Goal: Task Accomplishment & Management: Complete application form

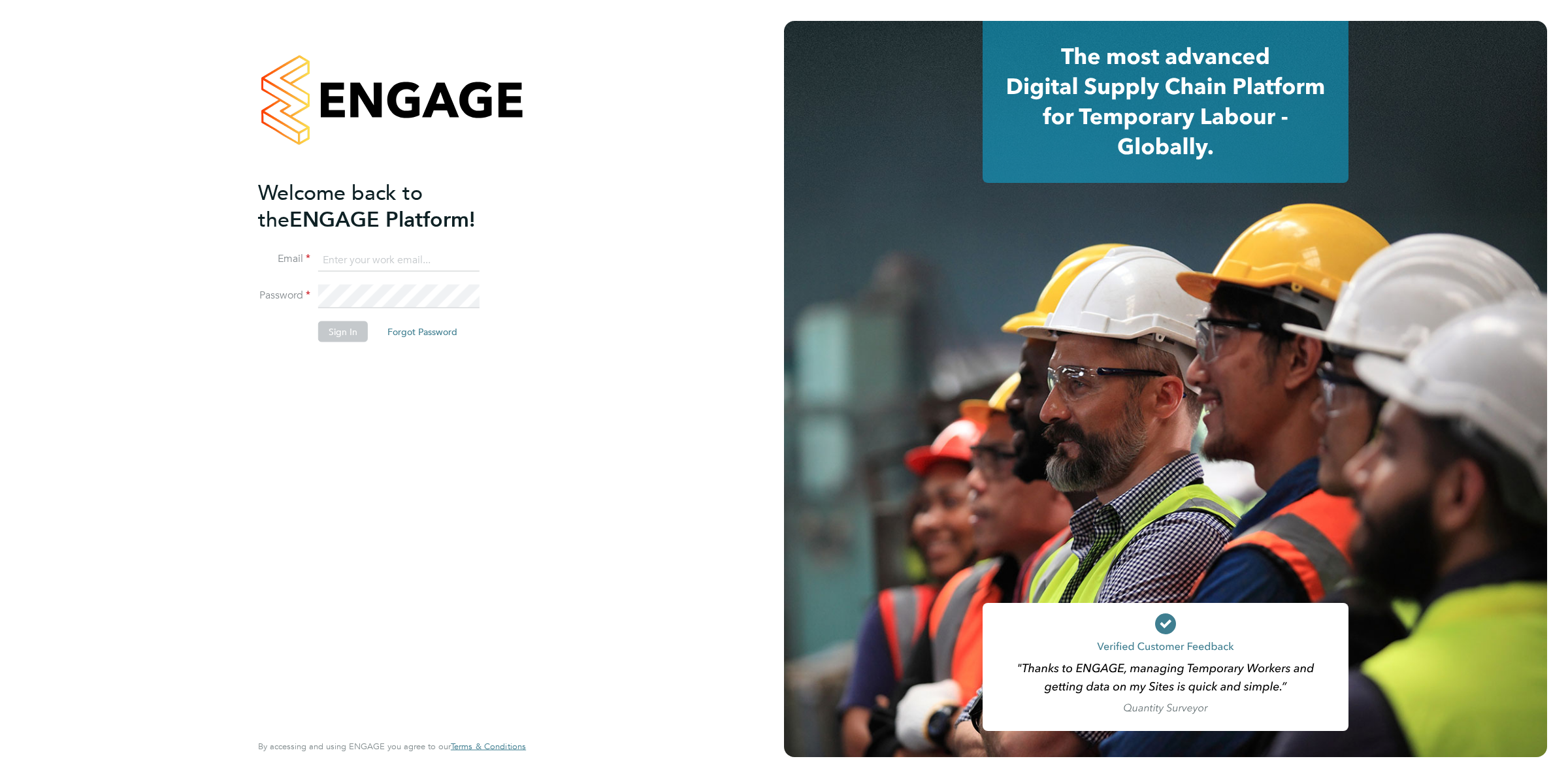
type input "grichardson@fr-group.co.uk"
click at [355, 332] on button "Sign In" at bounding box center [343, 331] width 50 height 21
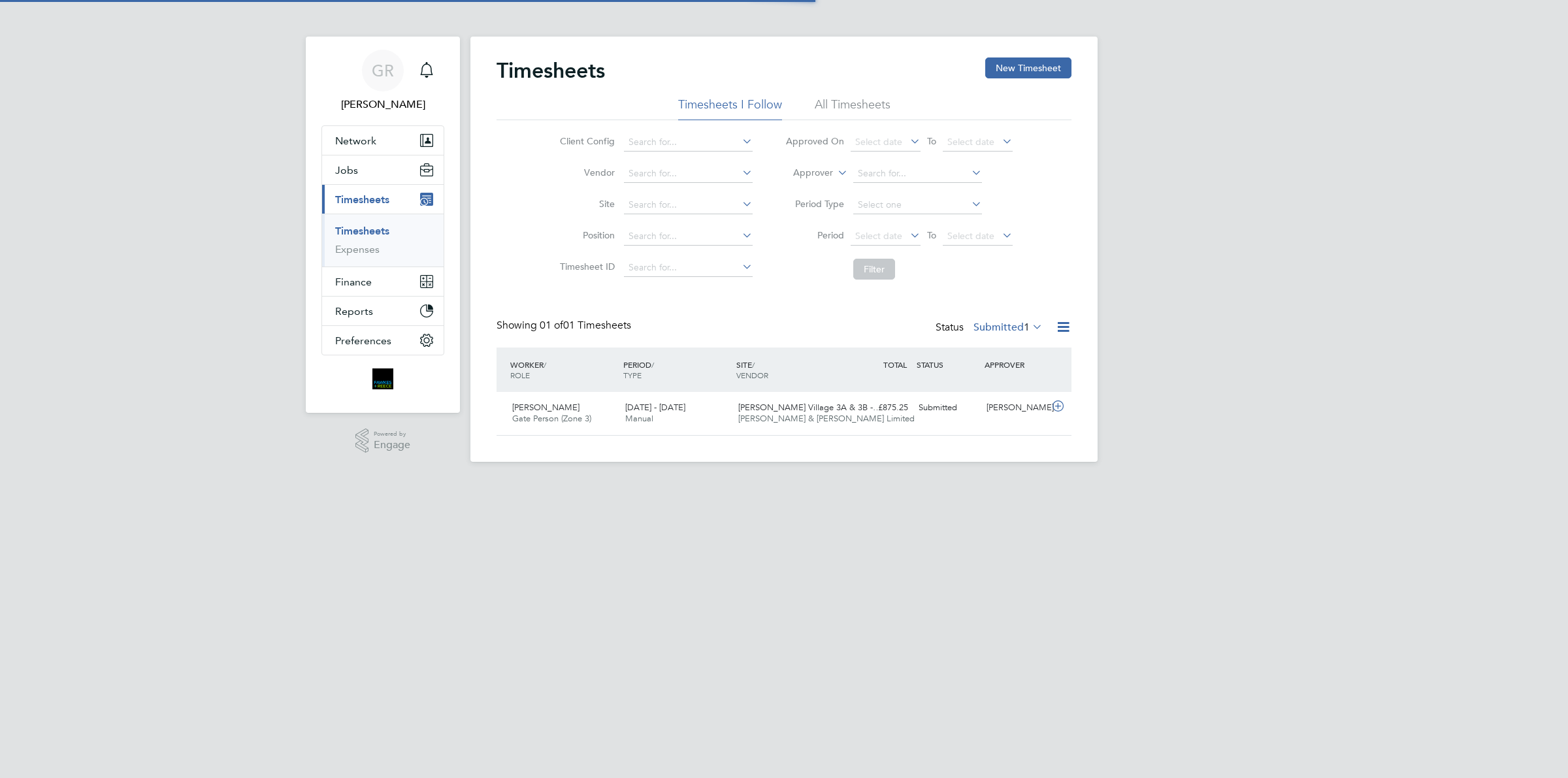
scroll to position [33, 113]
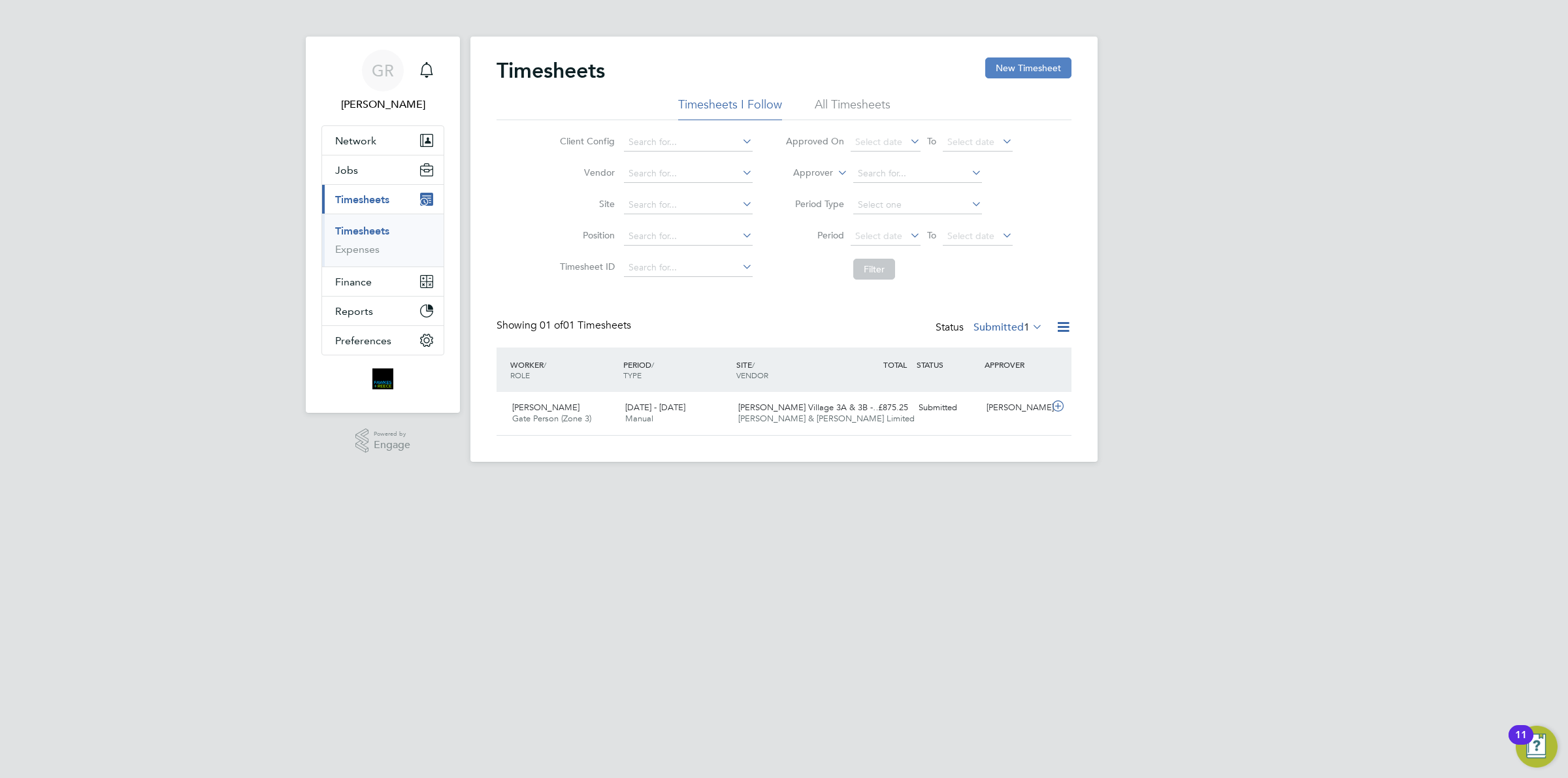
click at [1008, 66] on button "New Timesheet" at bounding box center [1028, 67] width 86 height 21
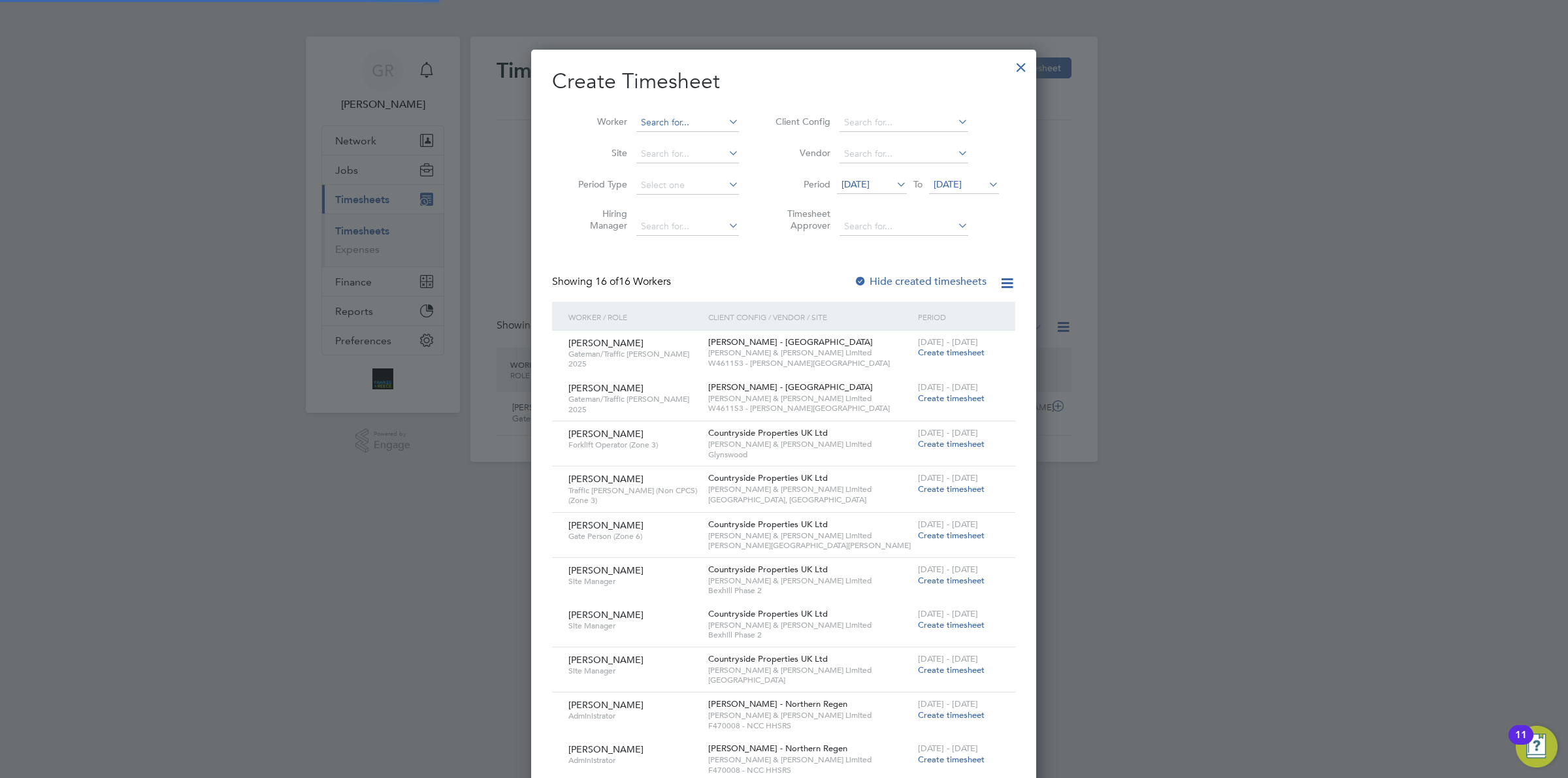
scroll to position [1386, 505]
click at [656, 119] on input at bounding box center [688, 123] width 103 height 18
click at [700, 141] on li "[PERSON_NAME] [PERSON_NAME]" at bounding box center [693, 140] width 115 height 17
type input "[PERSON_NAME]"
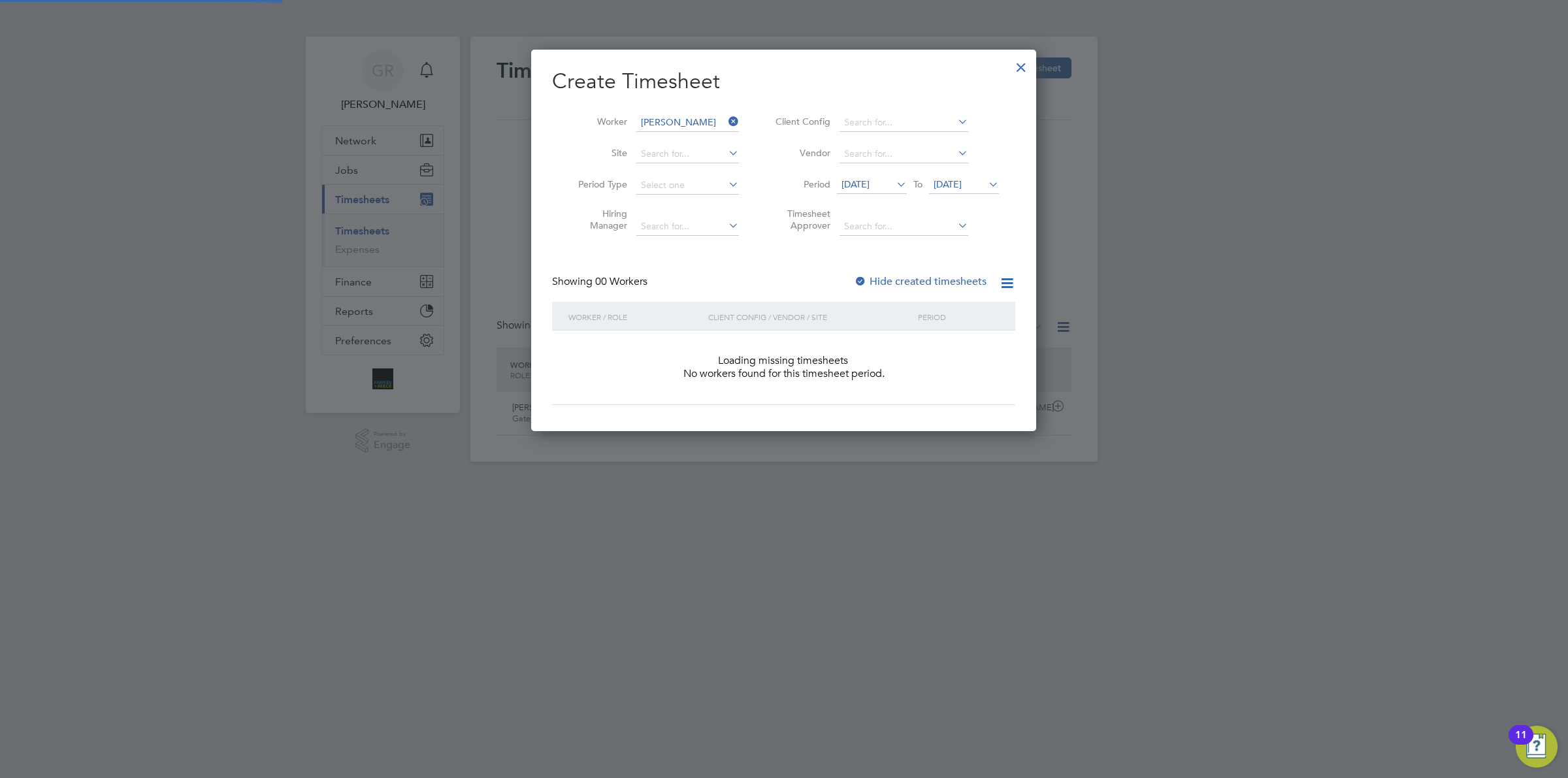
scroll to position [367, 505]
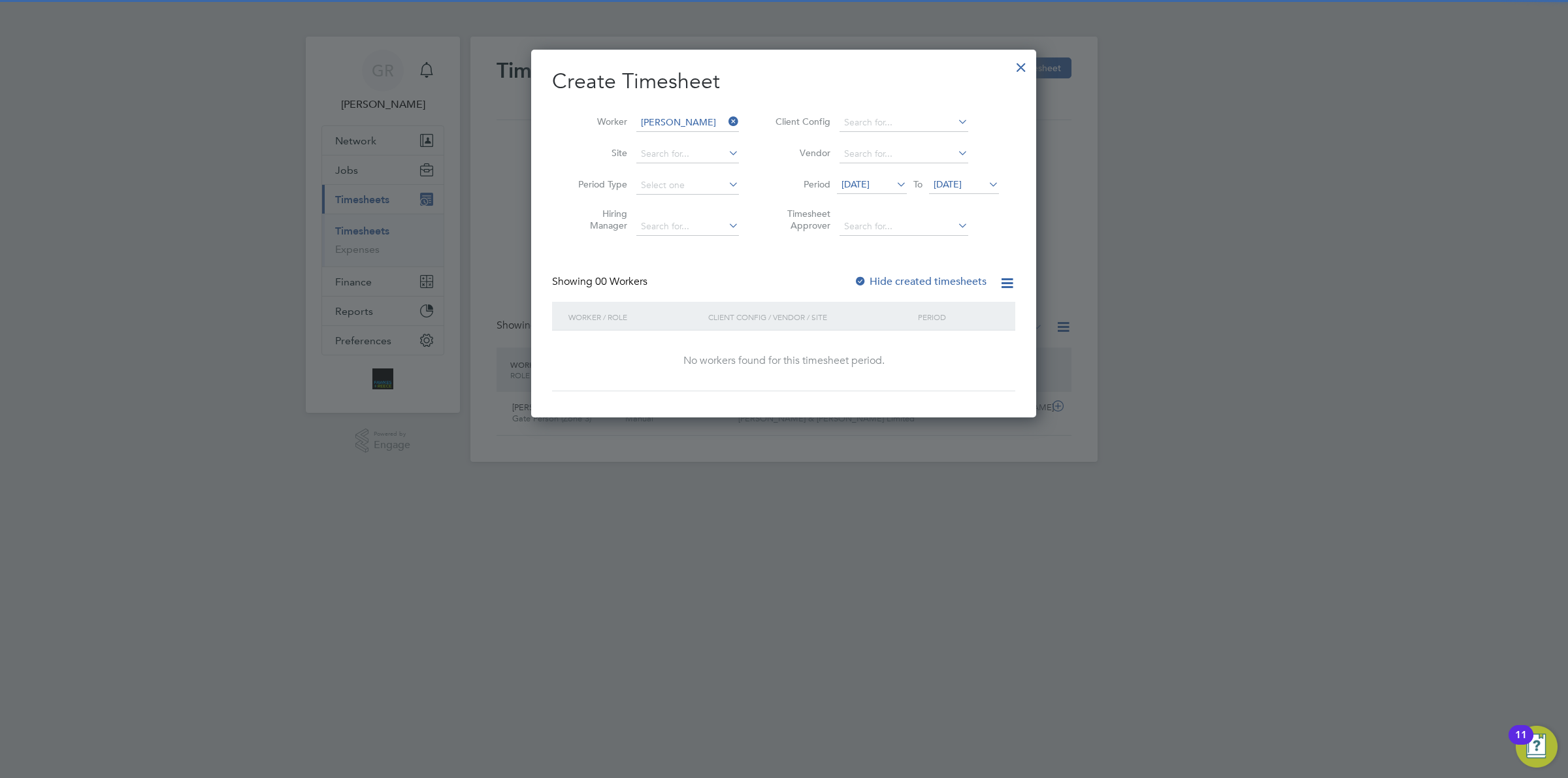
click at [869, 177] on span "[DATE]" at bounding box center [872, 185] width 70 height 17
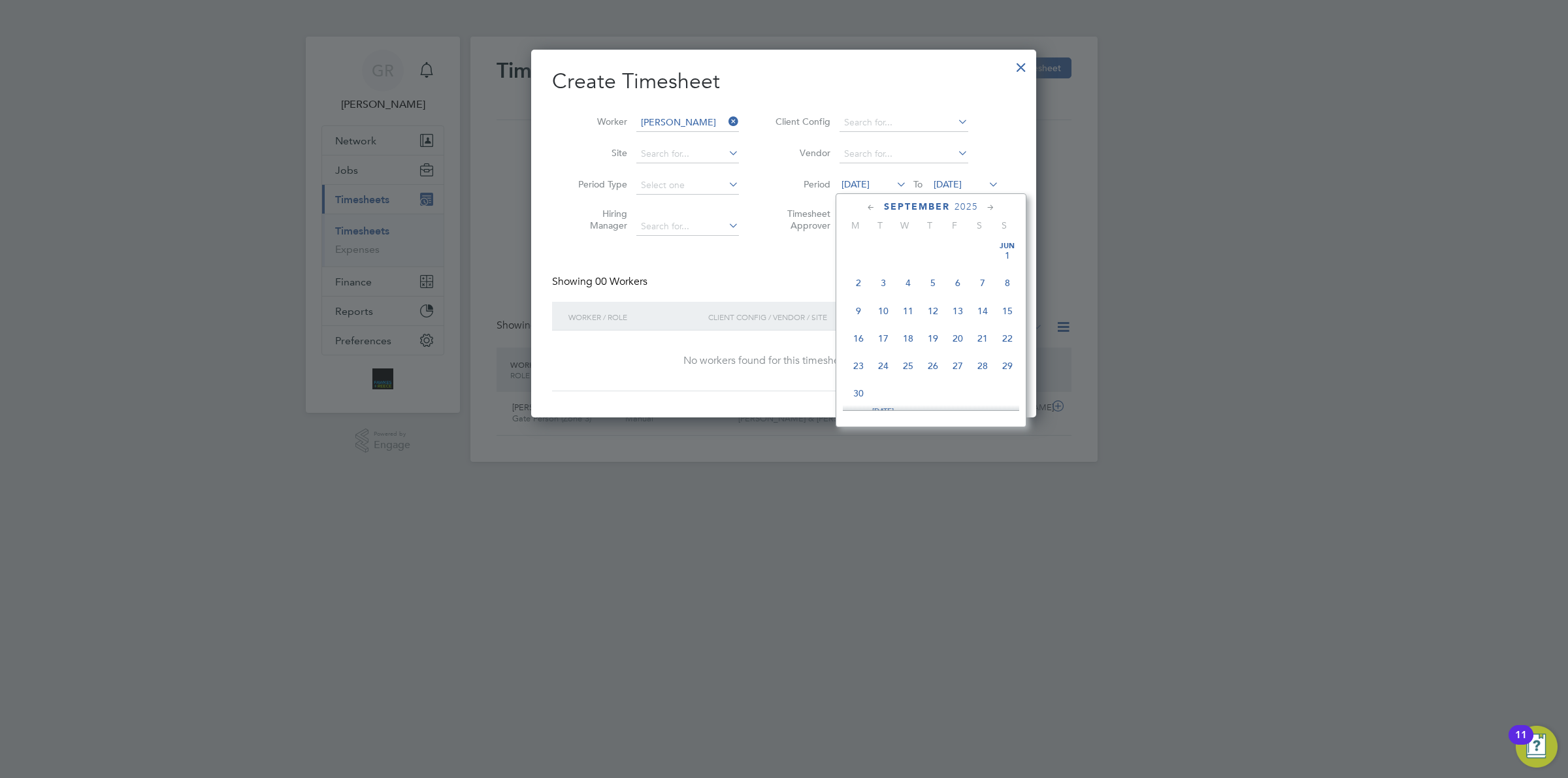
scroll to position [458, 0]
click at [860, 333] on span "22" at bounding box center [858, 320] width 25 height 25
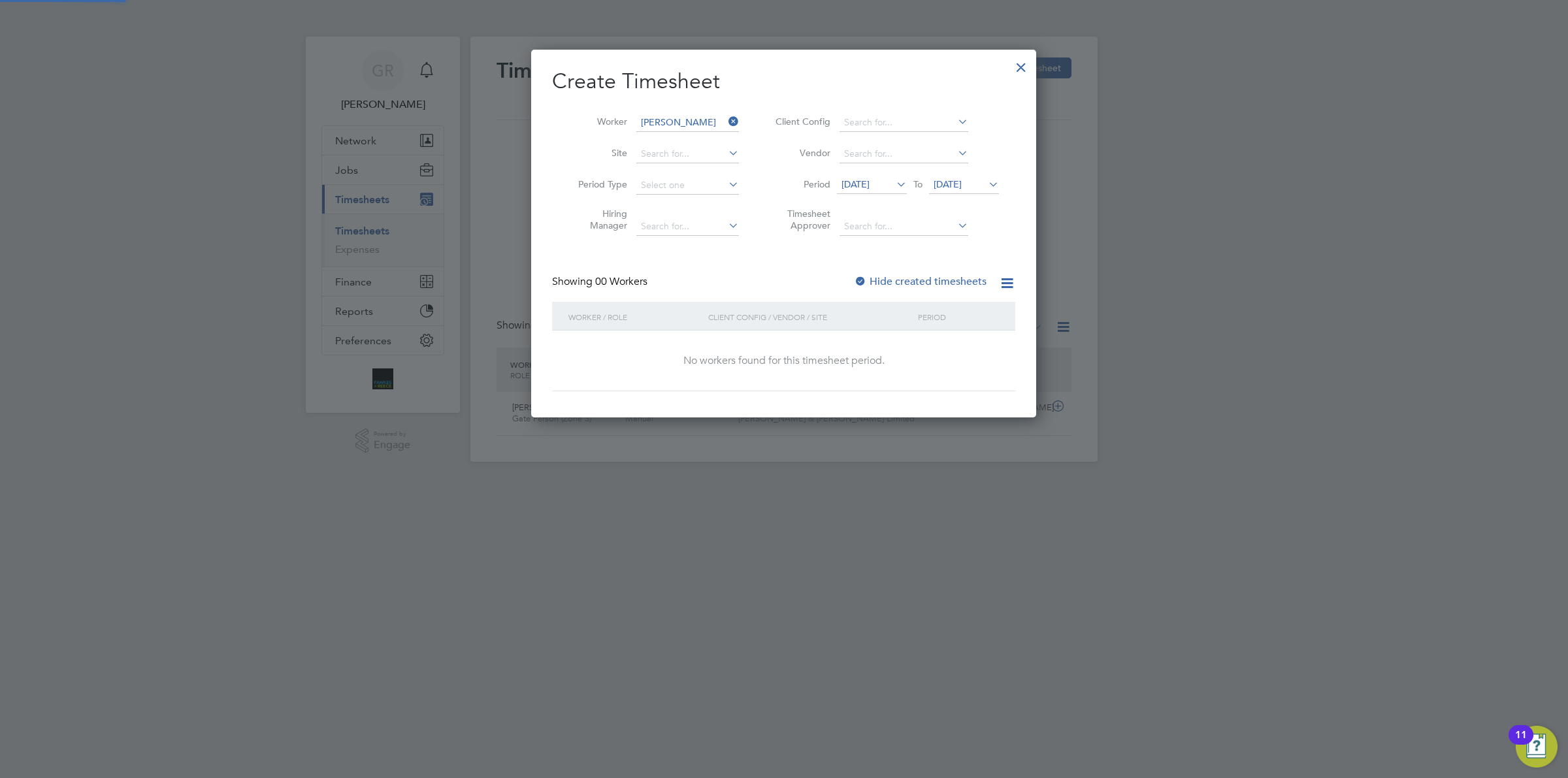
scroll to position [367, 505]
click at [962, 179] on span "[DATE]" at bounding box center [948, 185] width 28 height 12
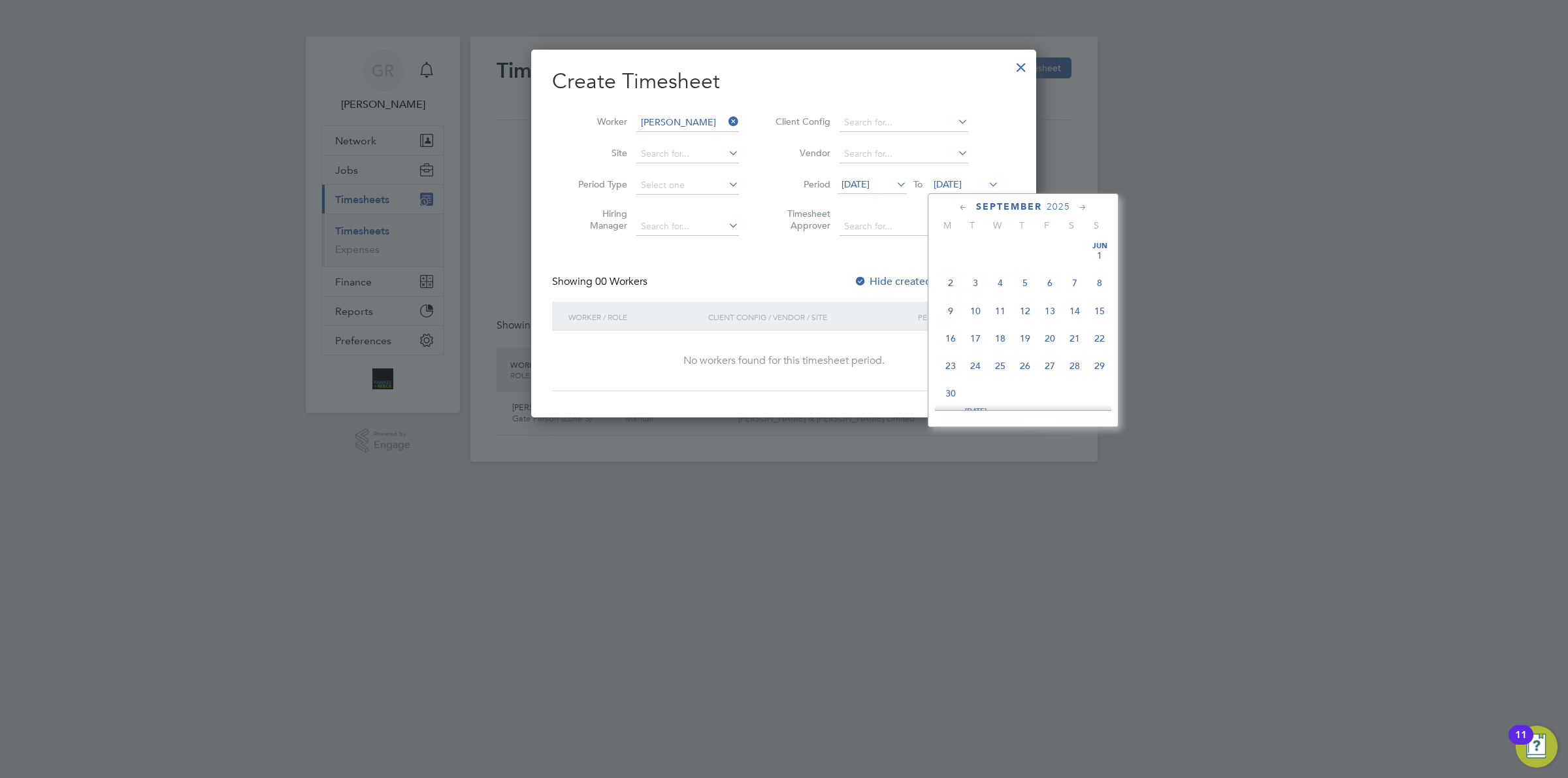
scroll to position [486, 0]
click at [1100, 305] on span "28" at bounding box center [1099, 292] width 25 height 25
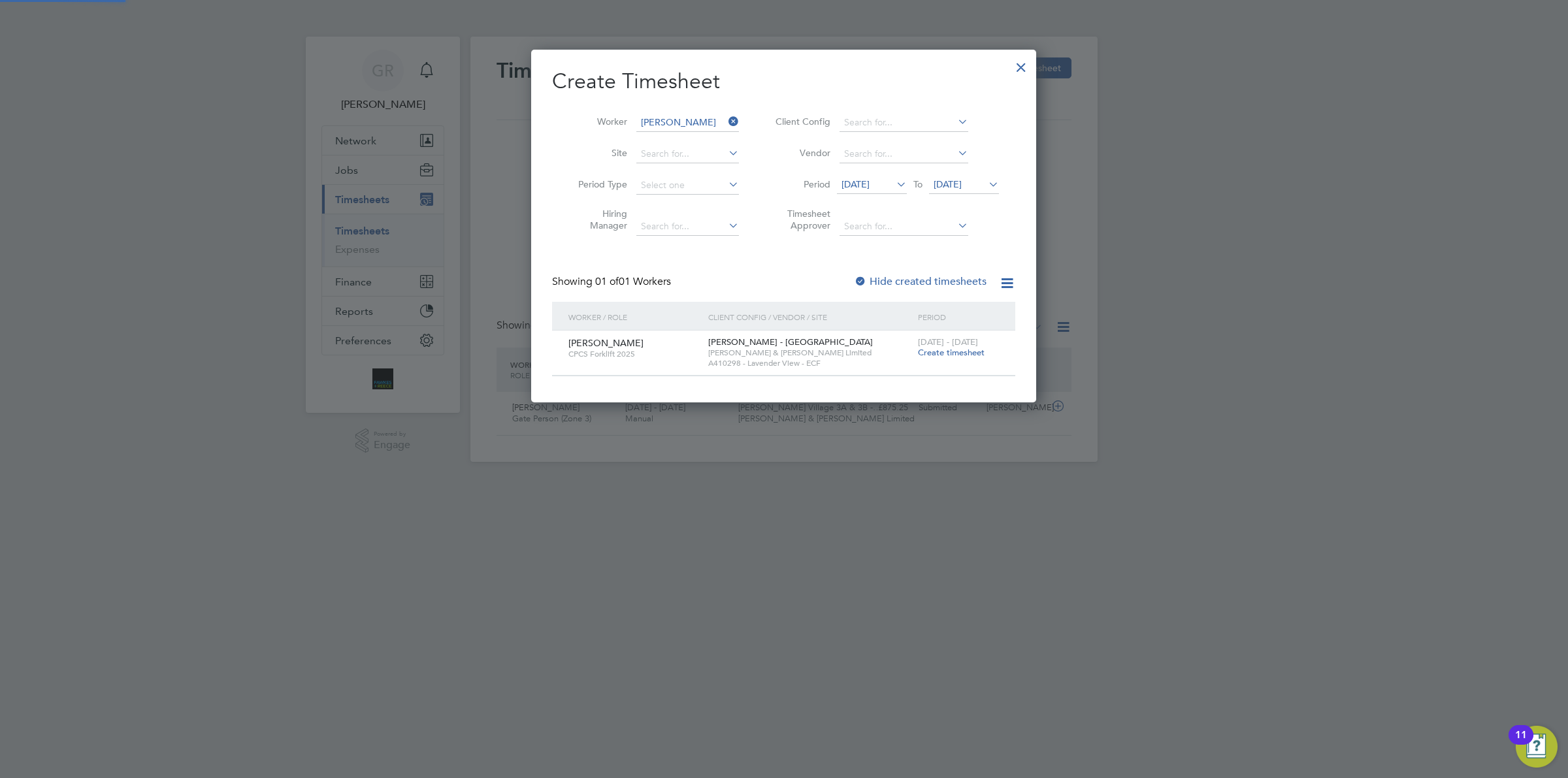
scroll to position [352, 505]
click at [916, 285] on label "Hide created timesheets" at bounding box center [920, 282] width 133 height 13
click at [864, 182] on span "[DATE]" at bounding box center [856, 185] width 28 height 12
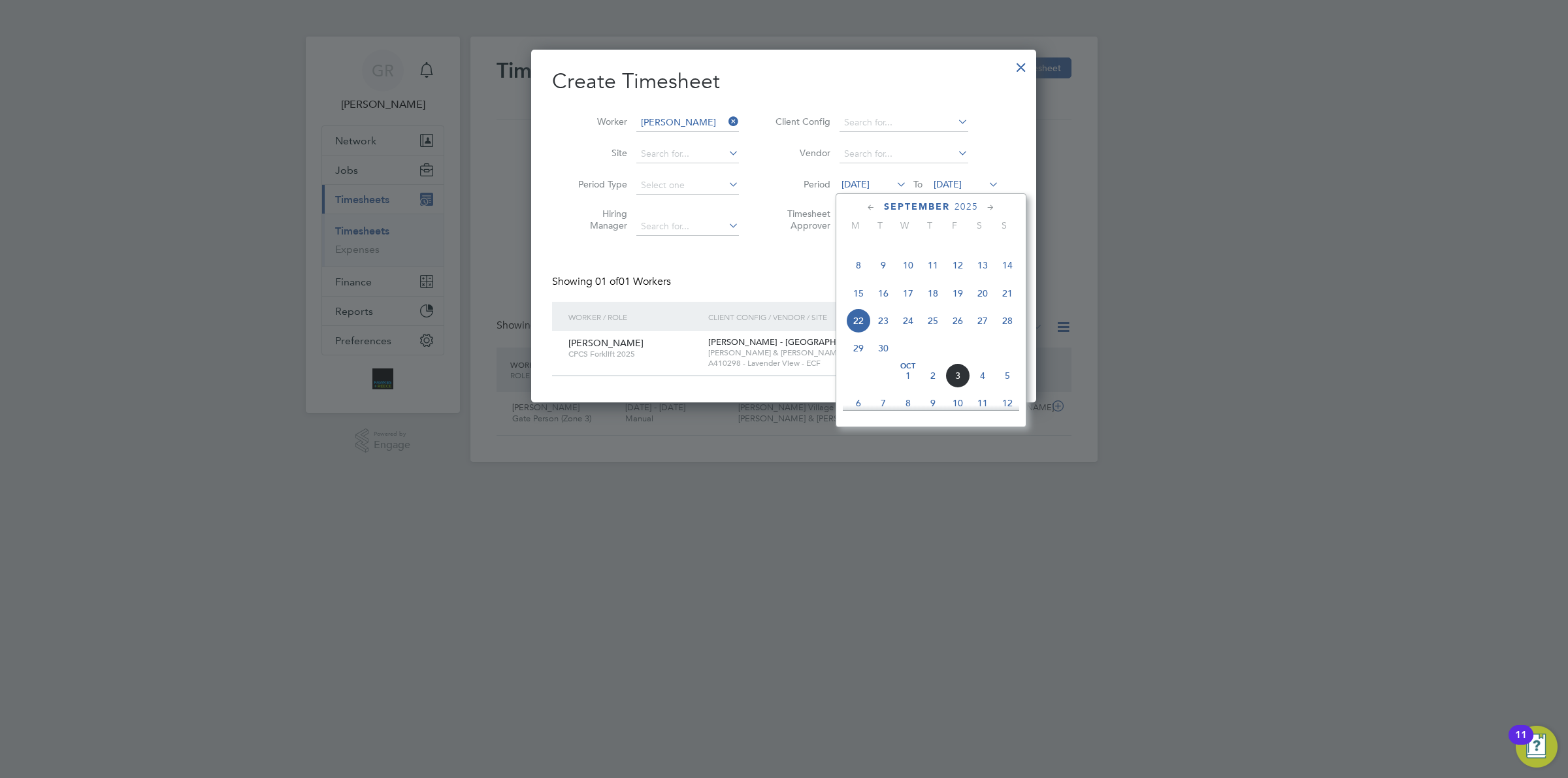
scroll to position [486, 0]
click at [1010, 305] on span "28" at bounding box center [1007, 292] width 25 height 25
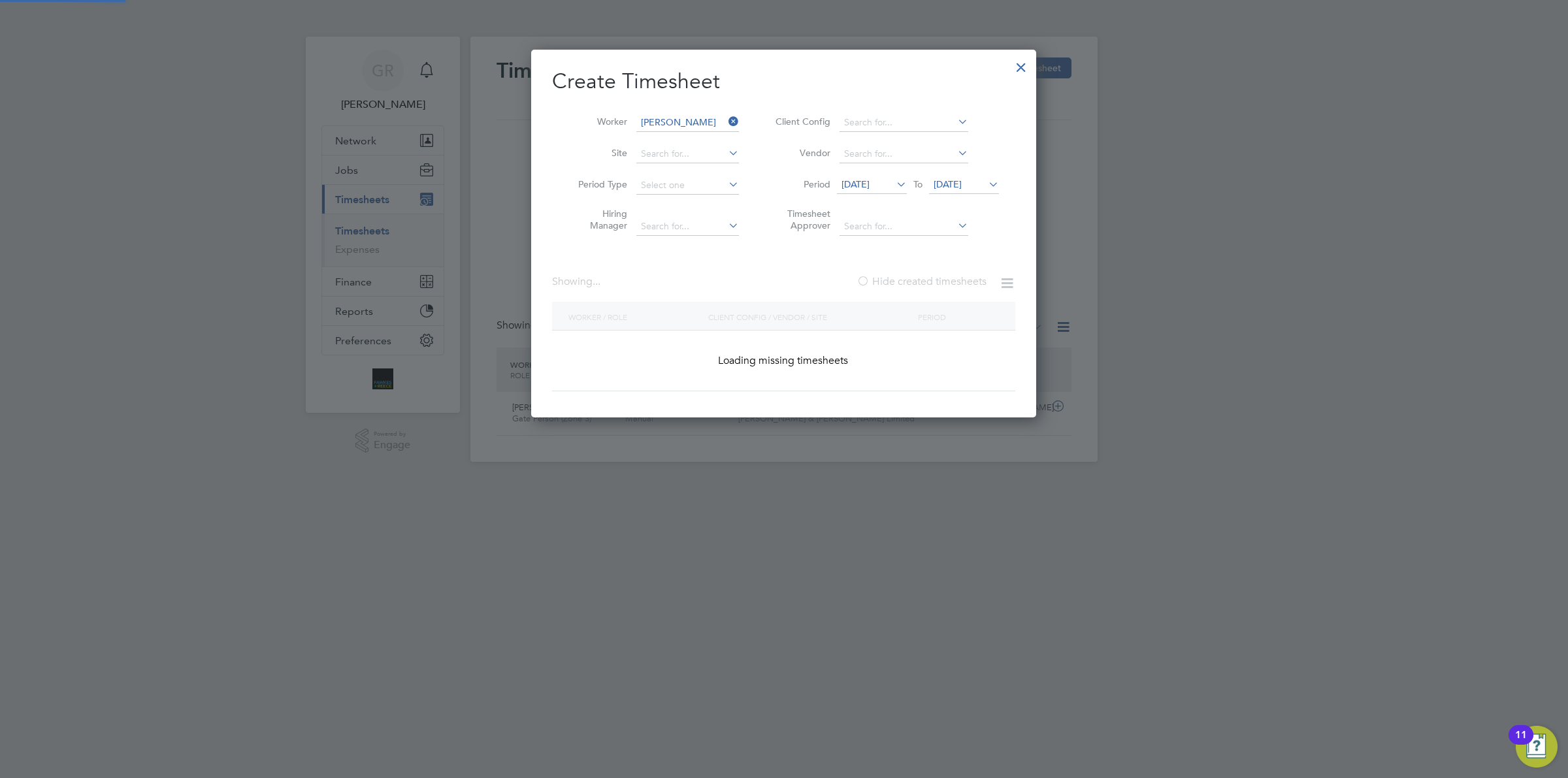
scroll to position [352, 505]
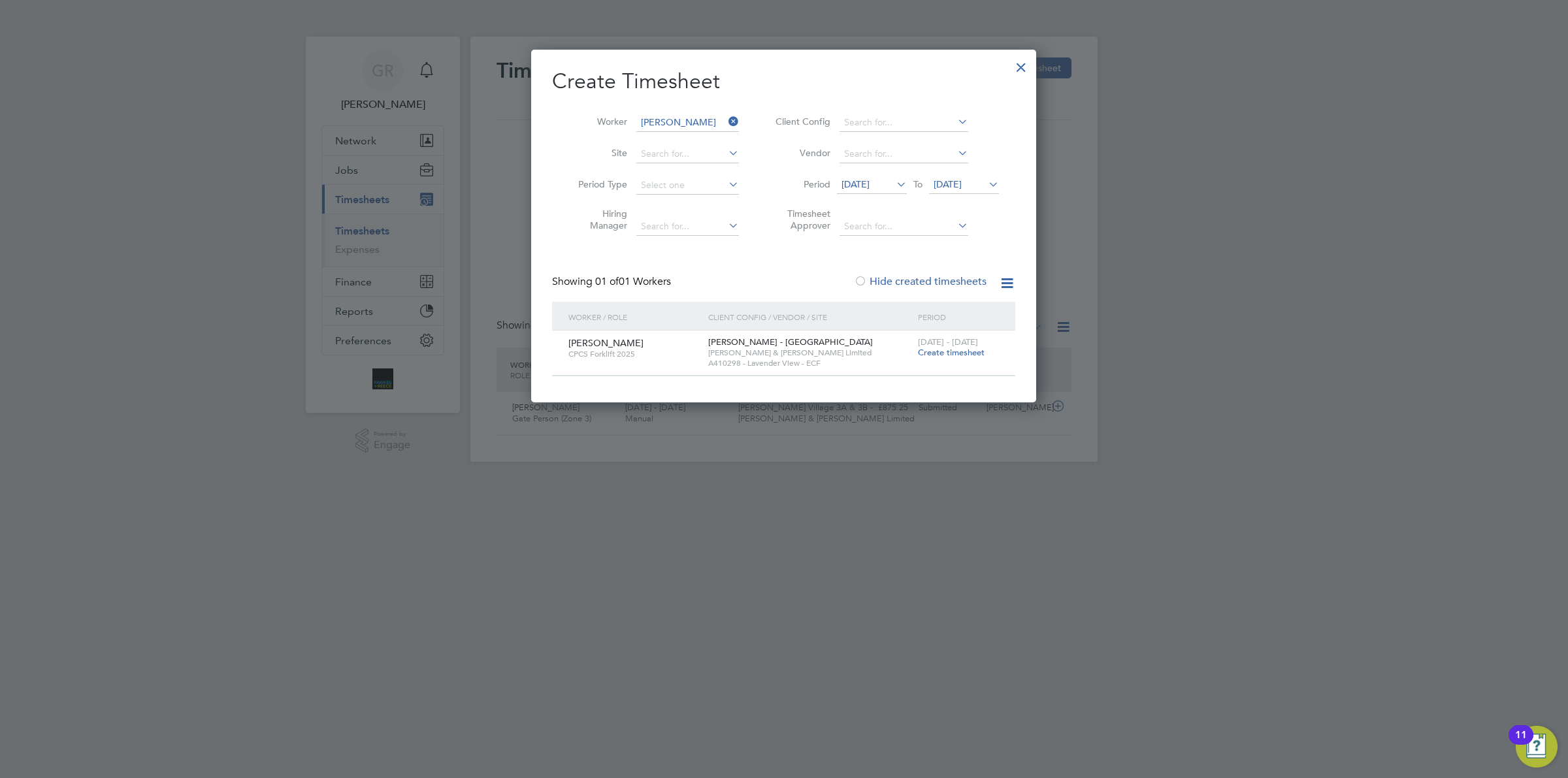
click at [870, 187] on span "[DATE]" at bounding box center [856, 185] width 28 height 12
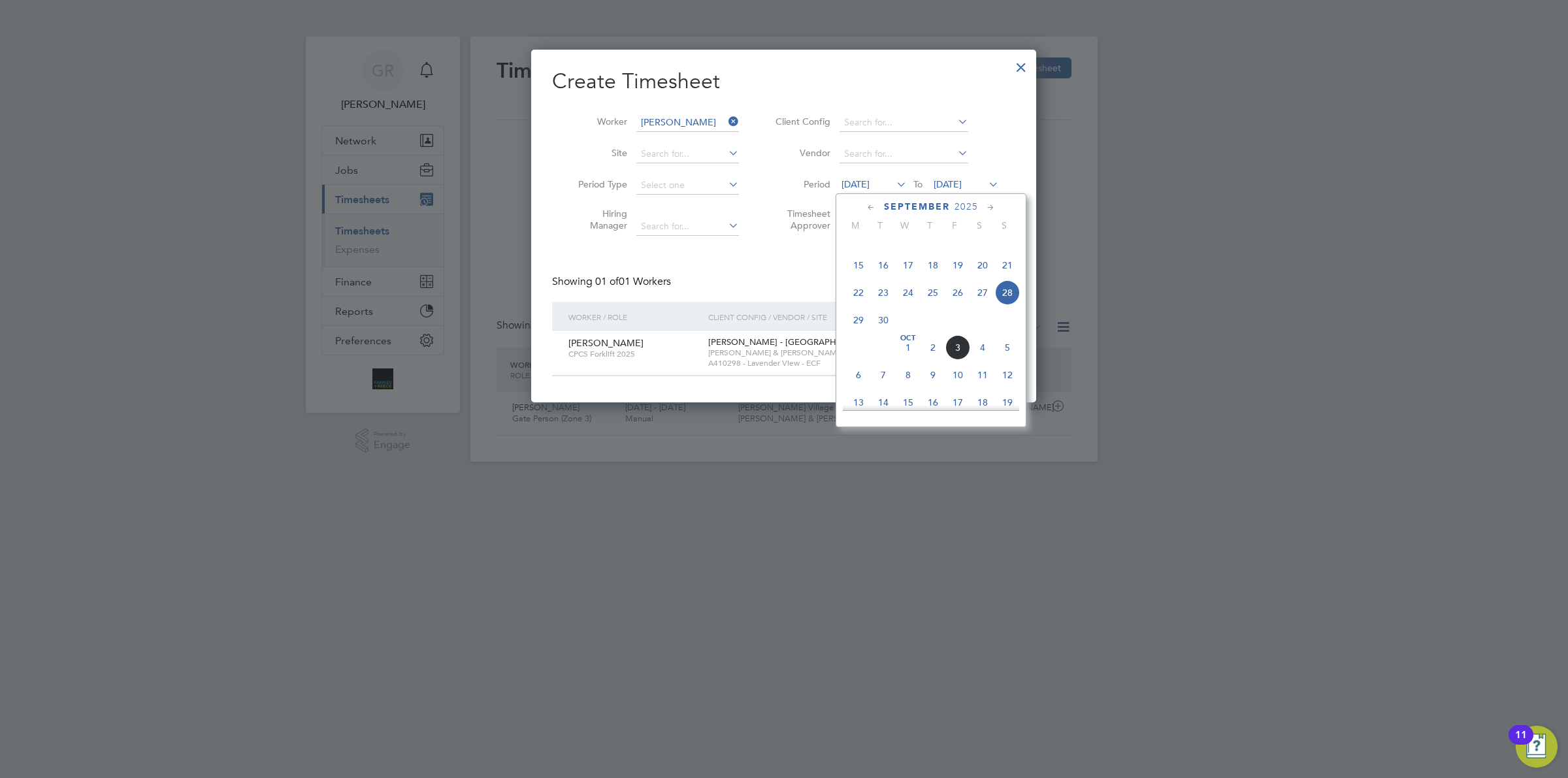
click at [858, 278] on span "15" at bounding box center [858, 264] width 25 height 25
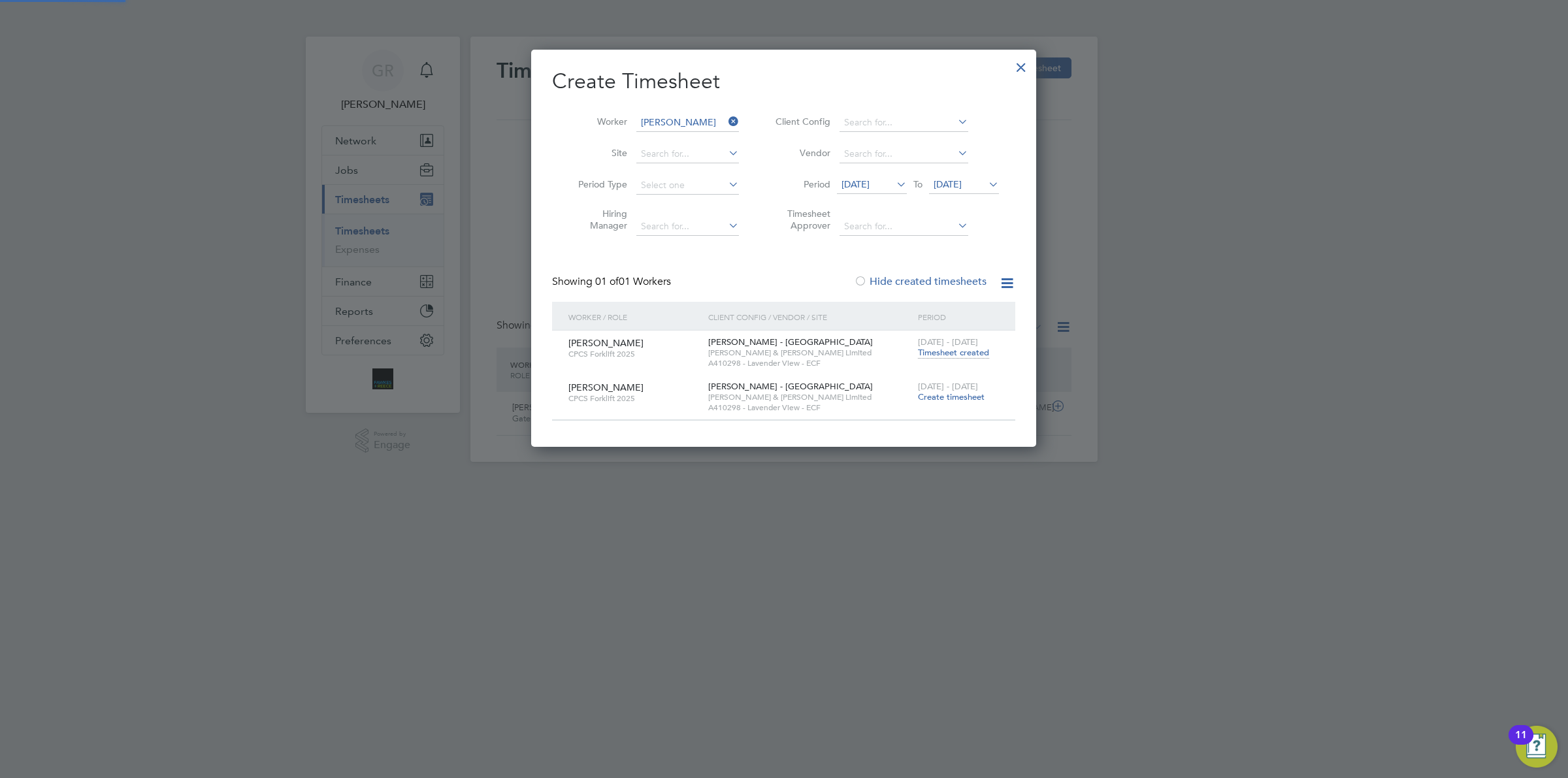
click at [962, 179] on span "[DATE]" at bounding box center [948, 185] width 28 height 12
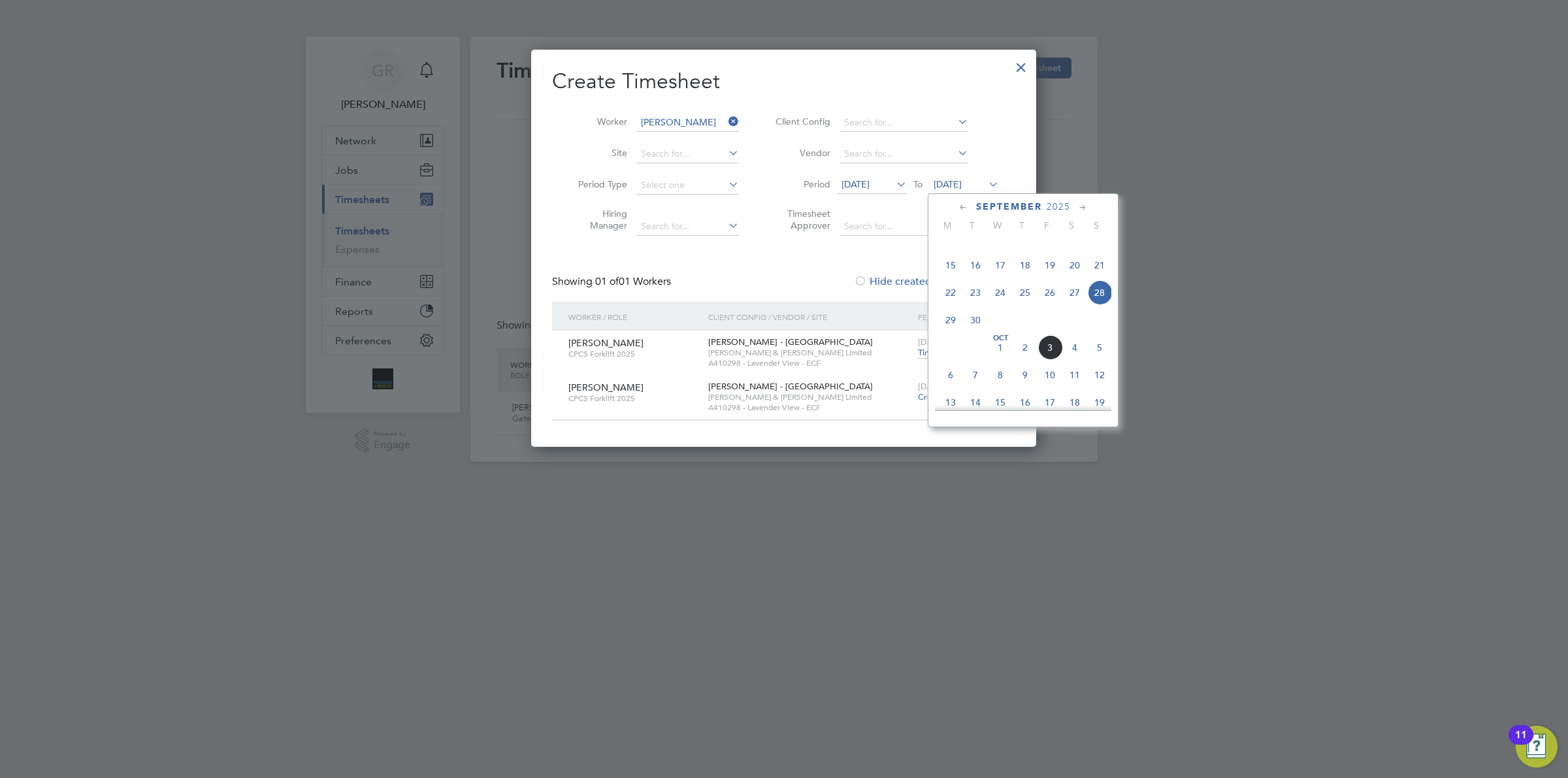
click at [1380, 328] on div at bounding box center [784, 389] width 1568 height 778
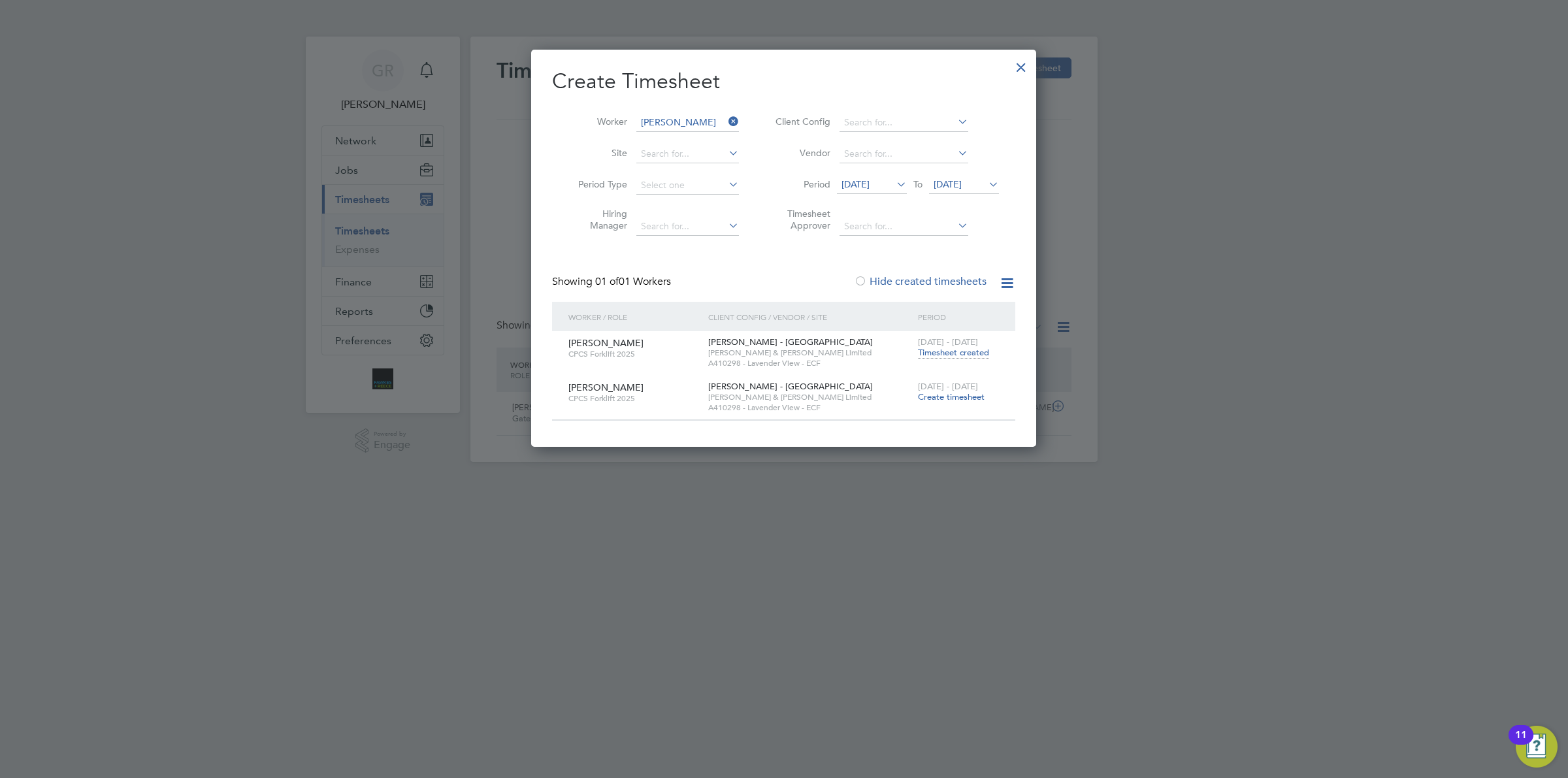
click at [870, 179] on span "[DATE]" at bounding box center [856, 185] width 28 height 12
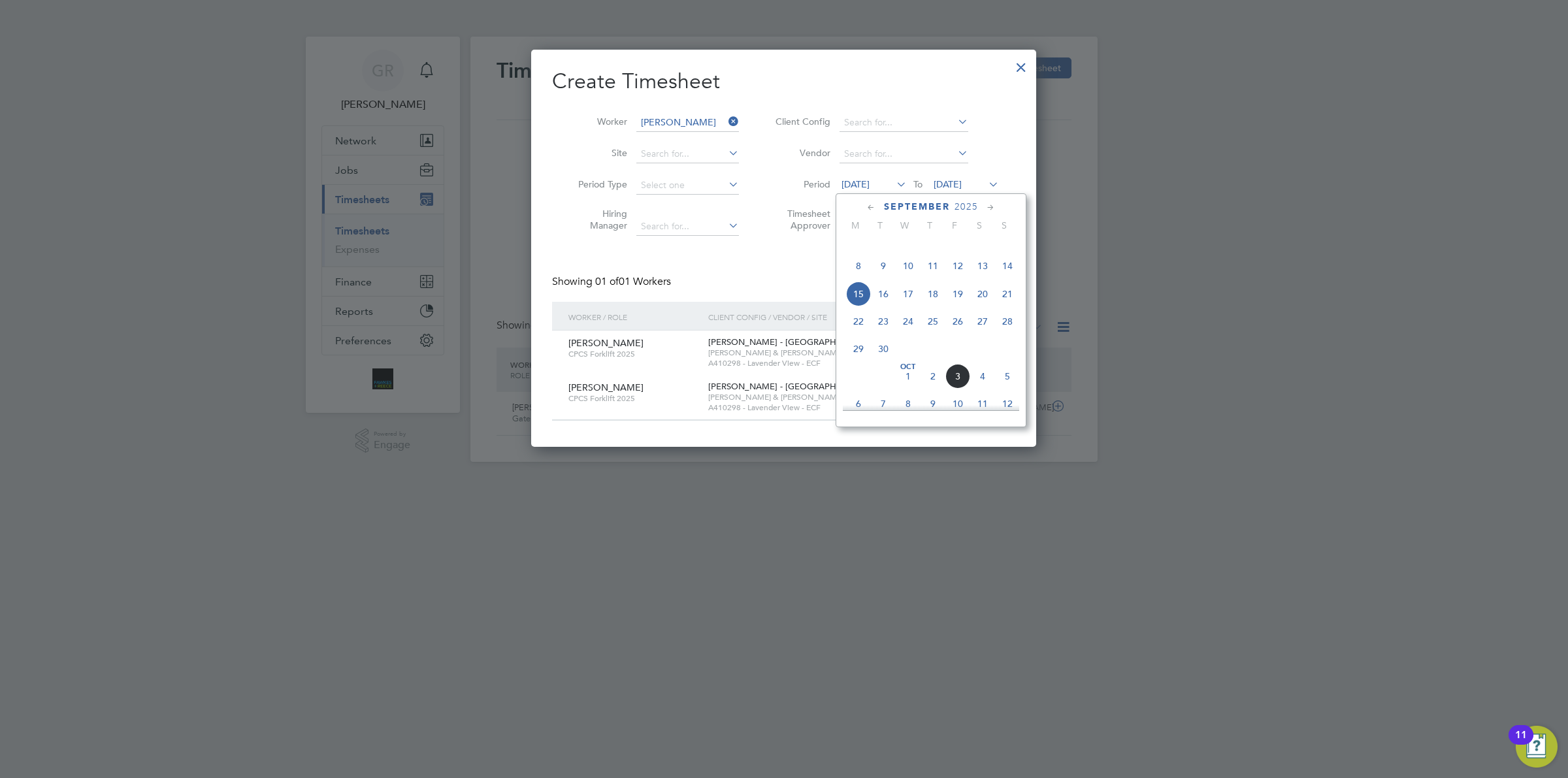
click at [856, 334] on span "22" at bounding box center [858, 321] width 25 height 25
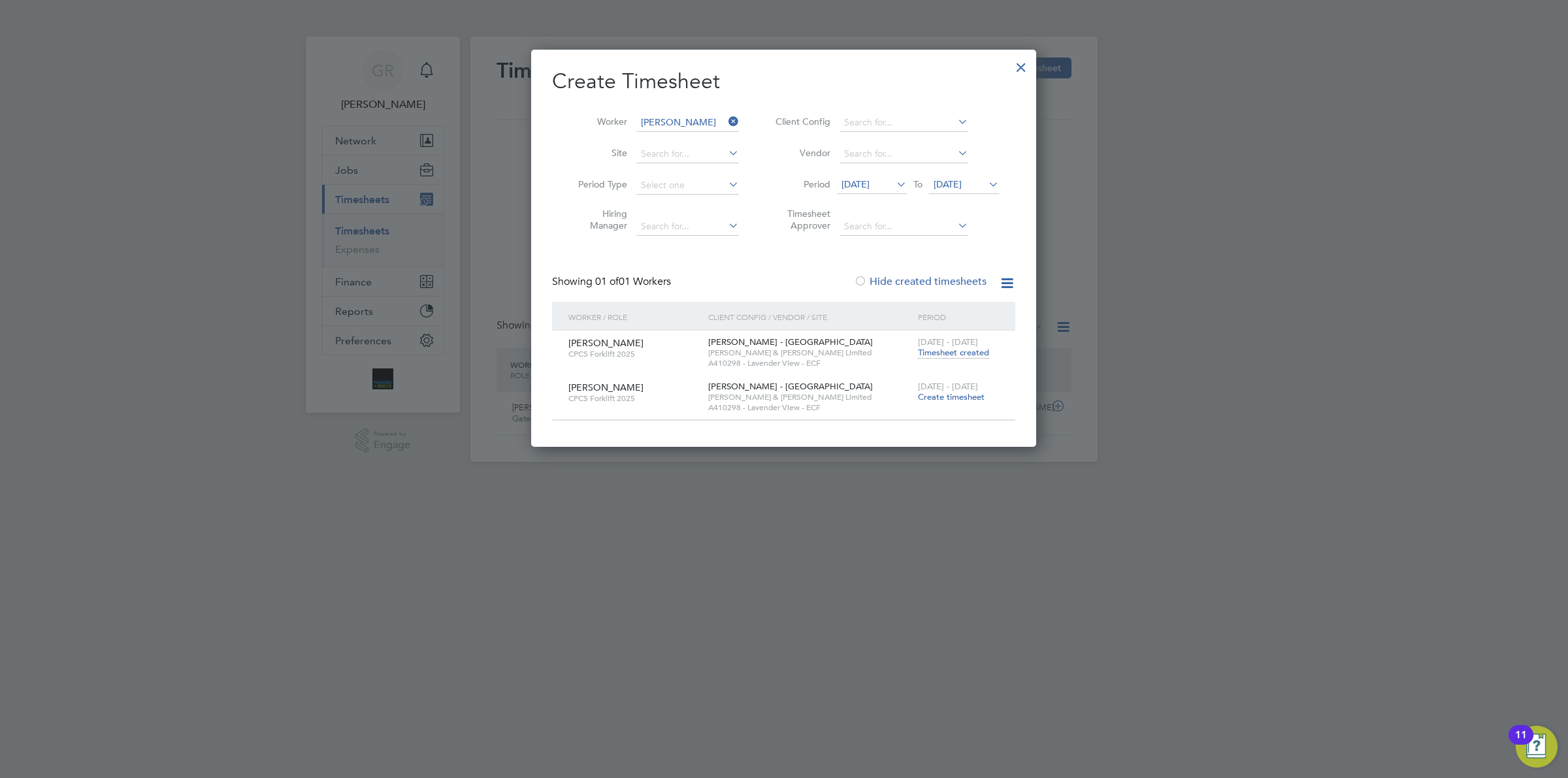
click at [957, 187] on span "[DATE]" at bounding box center [948, 185] width 28 height 12
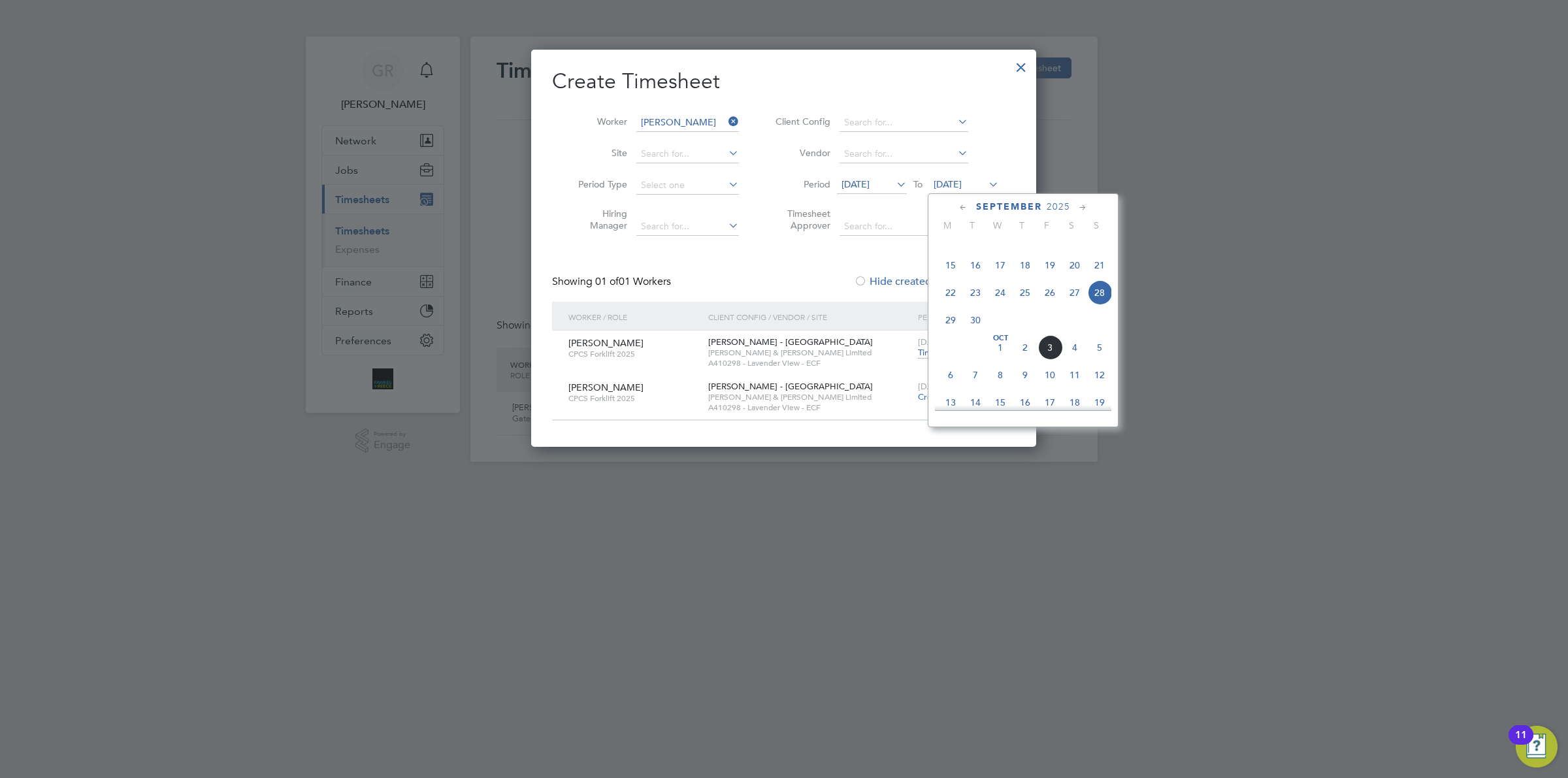
click at [1102, 305] on span "28" at bounding box center [1099, 292] width 25 height 25
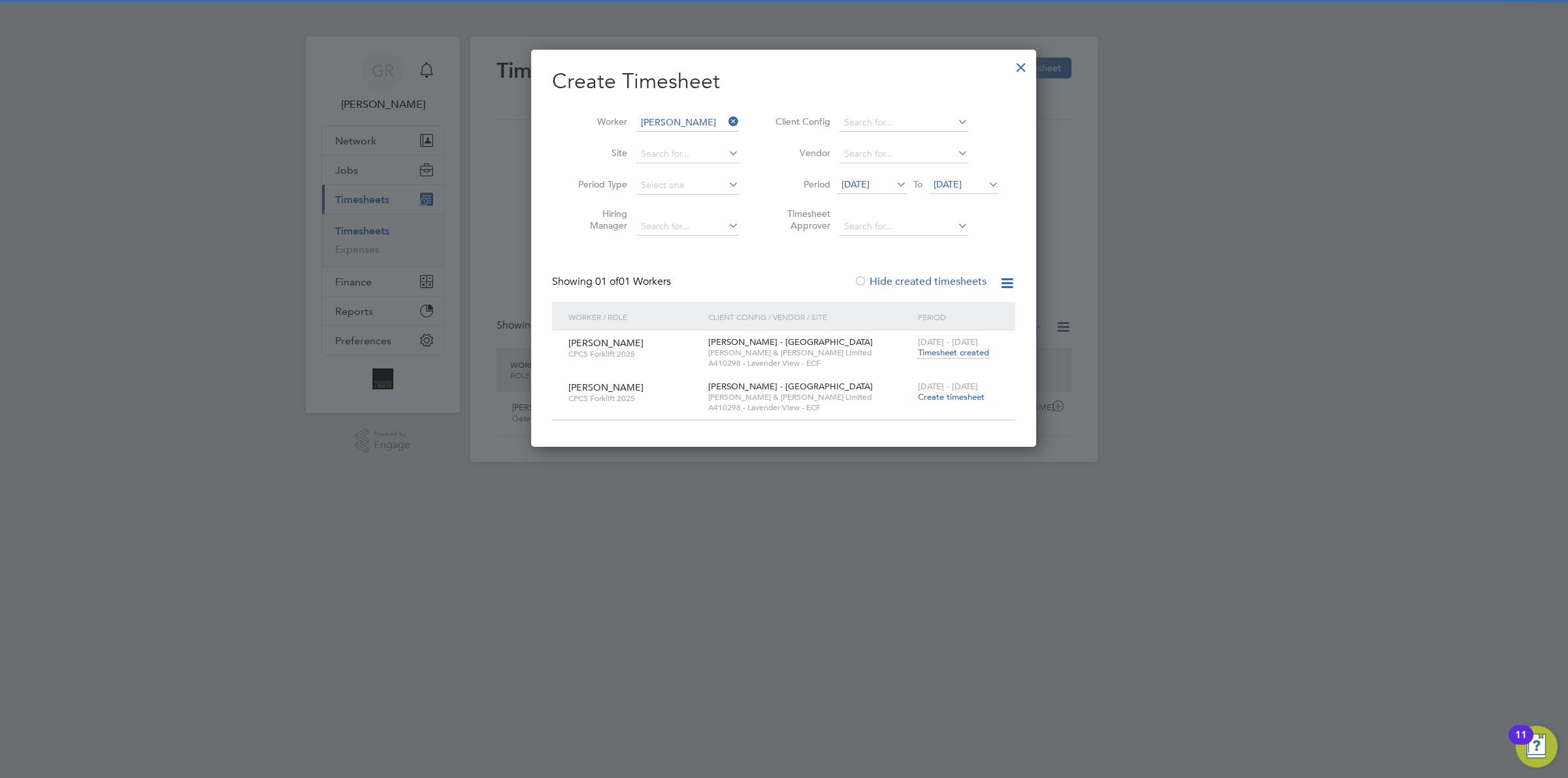
click at [929, 278] on label "Hide created timesheets" at bounding box center [920, 282] width 133 height 13
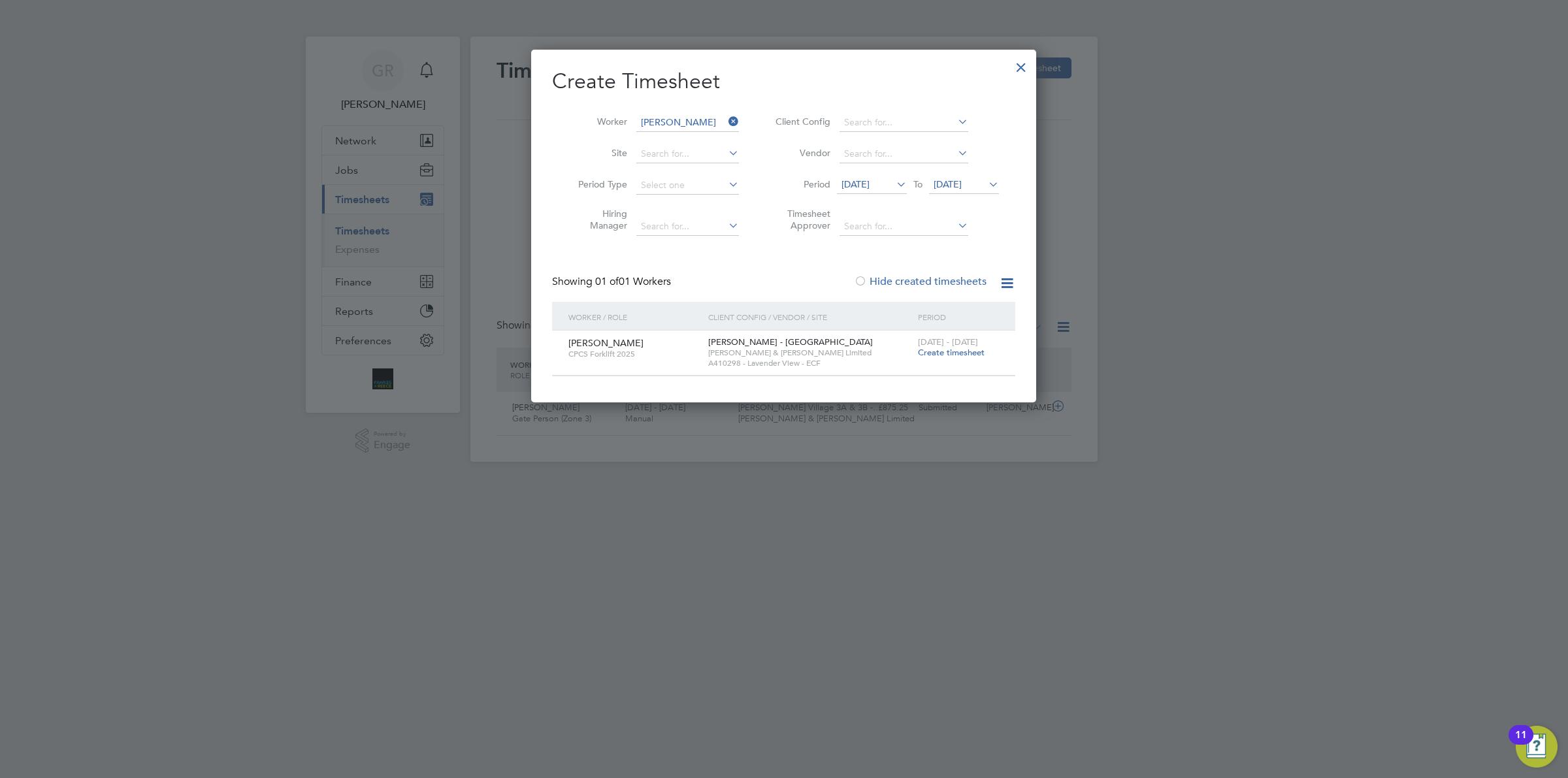
click at [929, 278] on label "Hide created timesheets" at bounding box center [920, 282] width 133 height 13
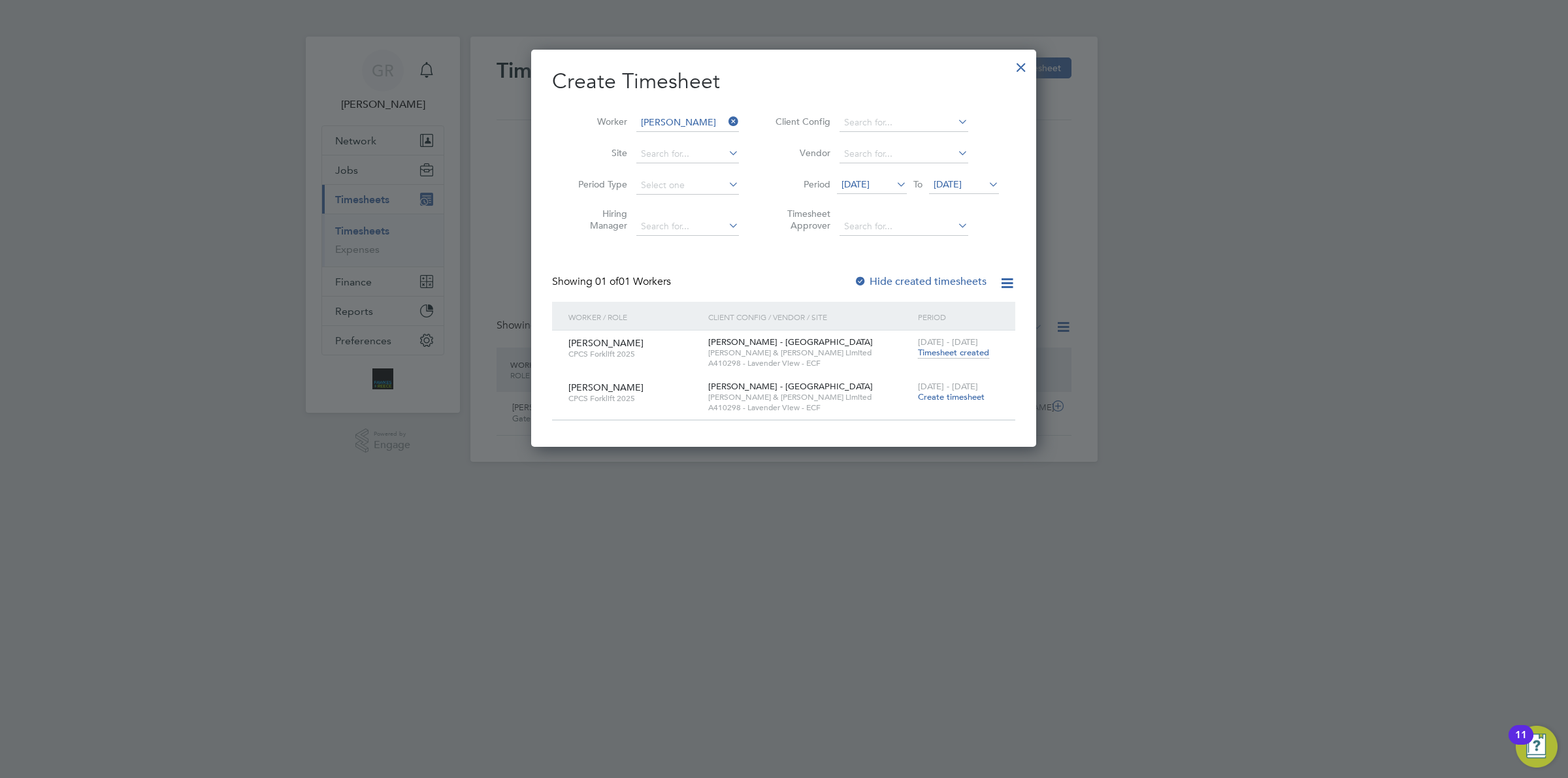
click at [968, 353] on span "Timesheet created" at bounding box center [953, 353] width 71 height 12
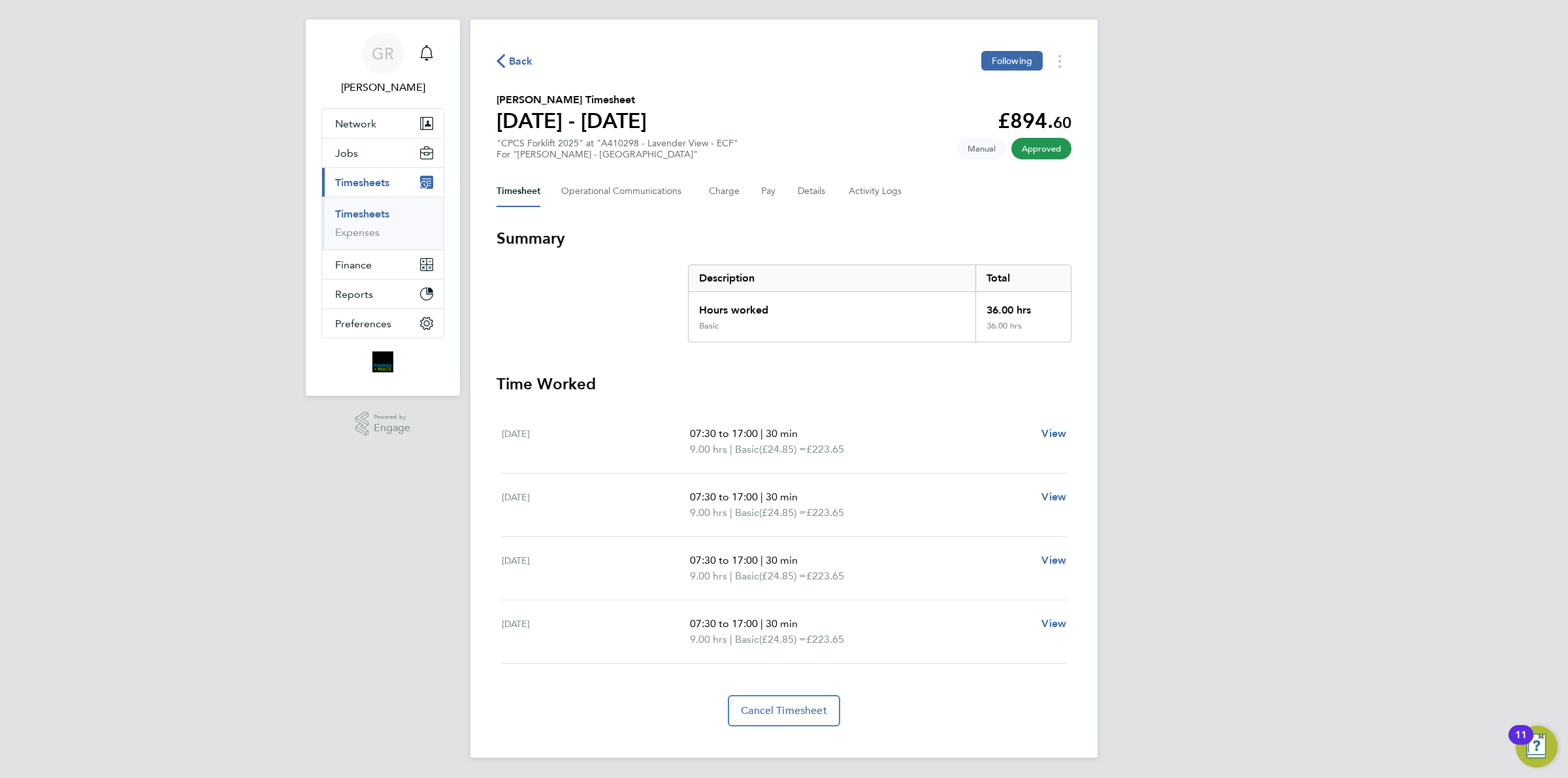
click at [500, 59] on icon "button" at bounding box center [500, 61] width 9 height 14
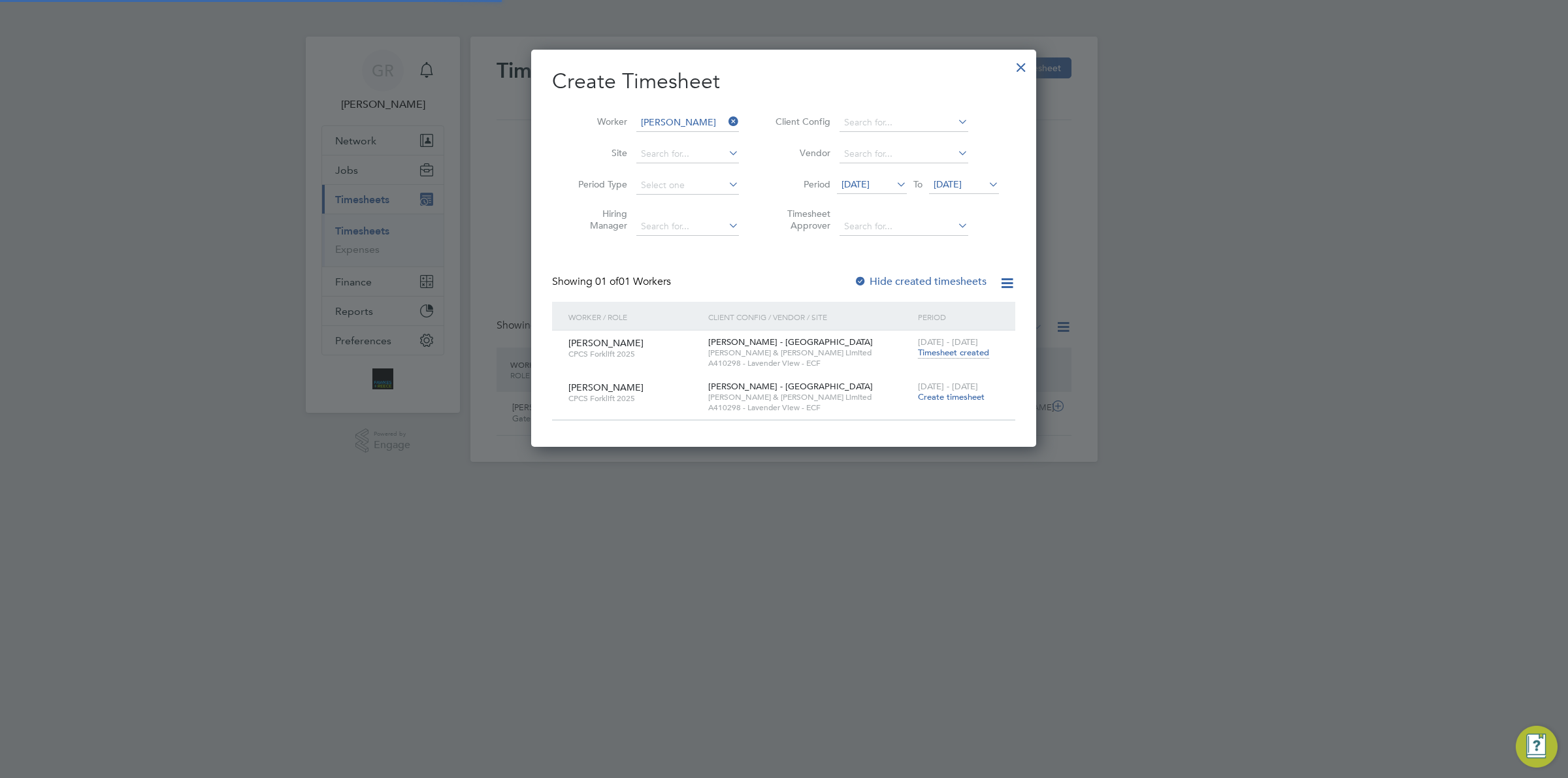
scroll to position [33, 113]
click at [1022, 61] on div at bounding box center [1021, 63] width 23 height 23
